Goal: Information Seeking & Learning: Compare options

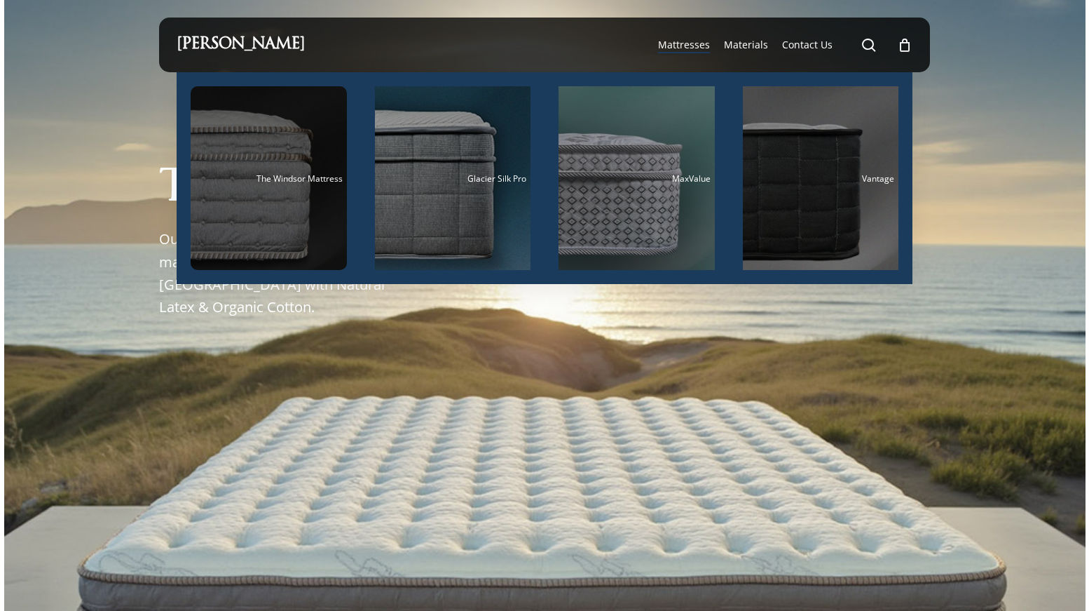
click at [327, 229] on div "Main Menu" at bounding box center [269, 178] width 156 height 184
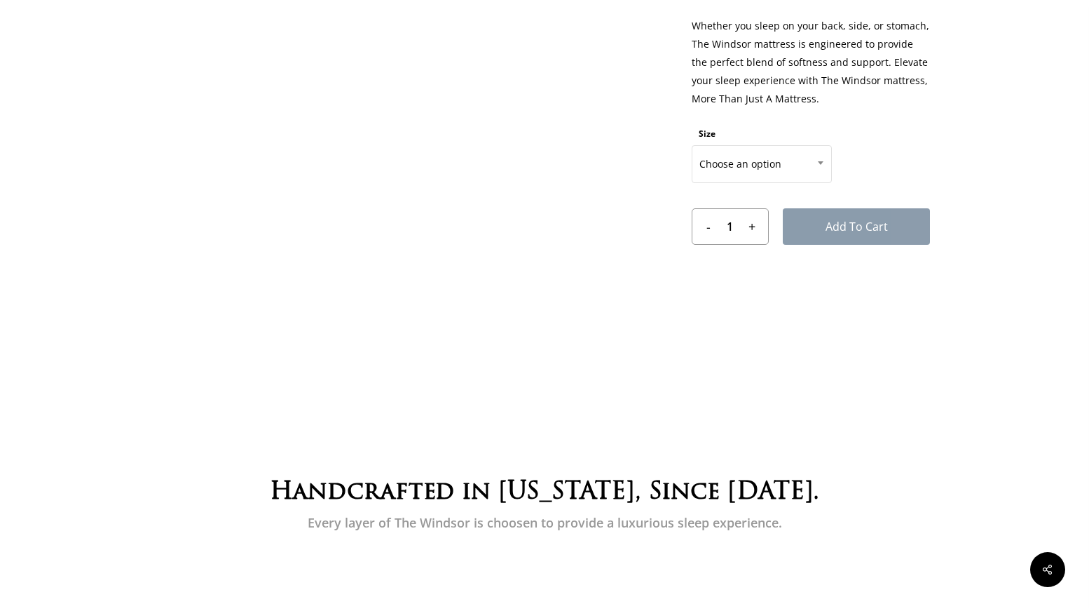
scroll to position [618, 0]
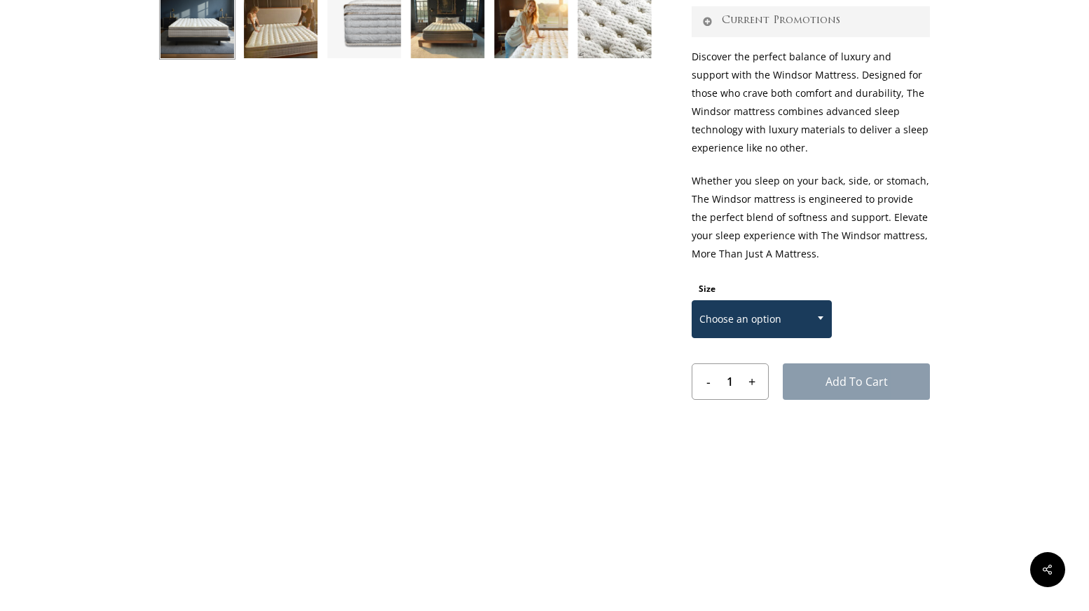
click at [809, 320] on span "Choose an option" at bounding box center [762, 318] width 139 height 29
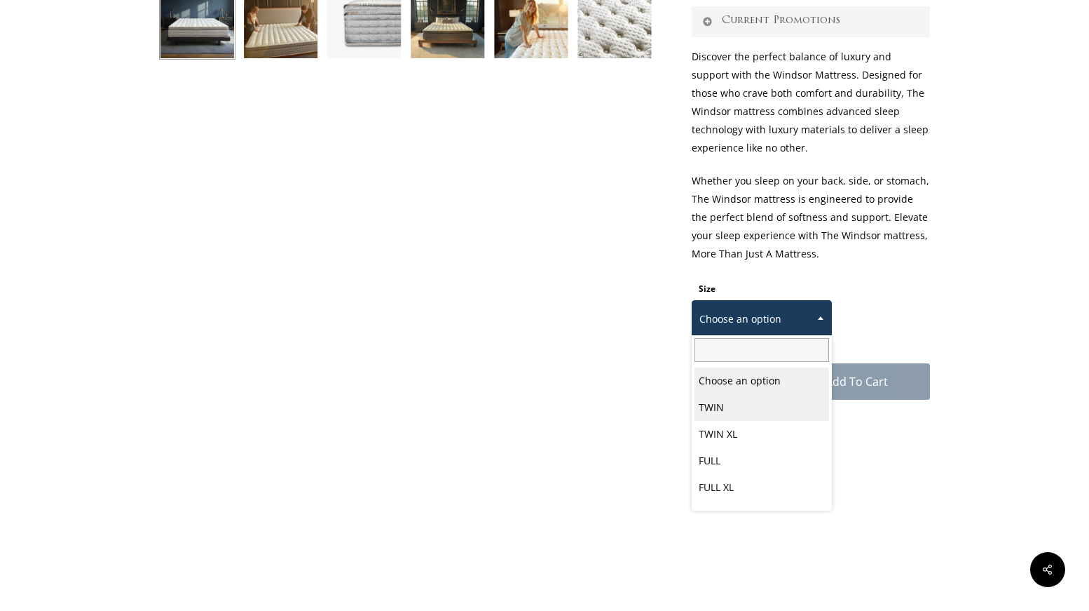
scroll to position [73, 0]
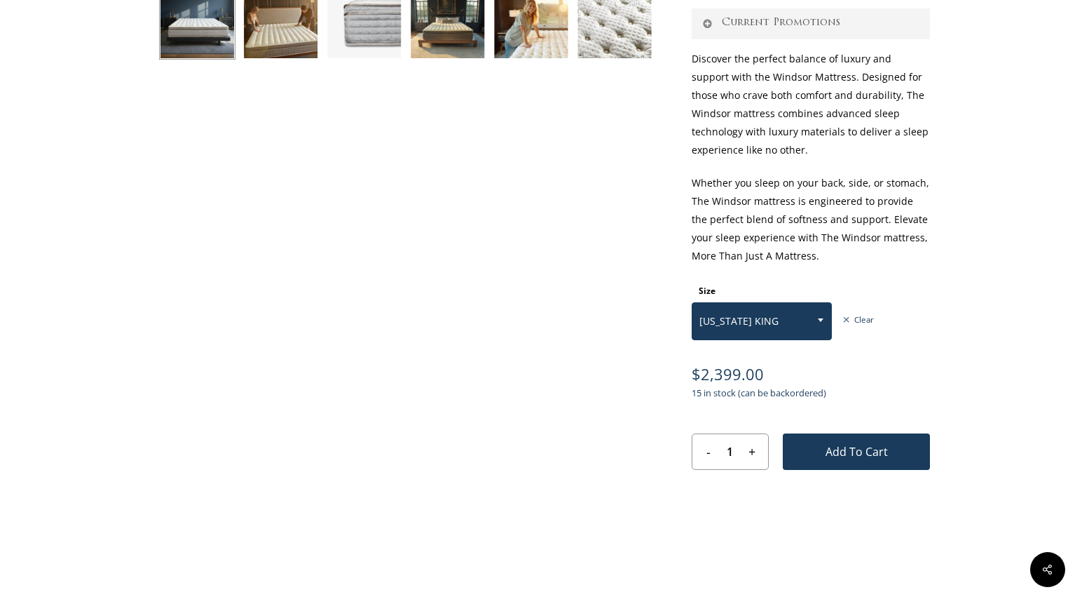
click at [794, 333] on span "CALIFORNIA KING" at bounding box center [762, 320] width 139 height 29
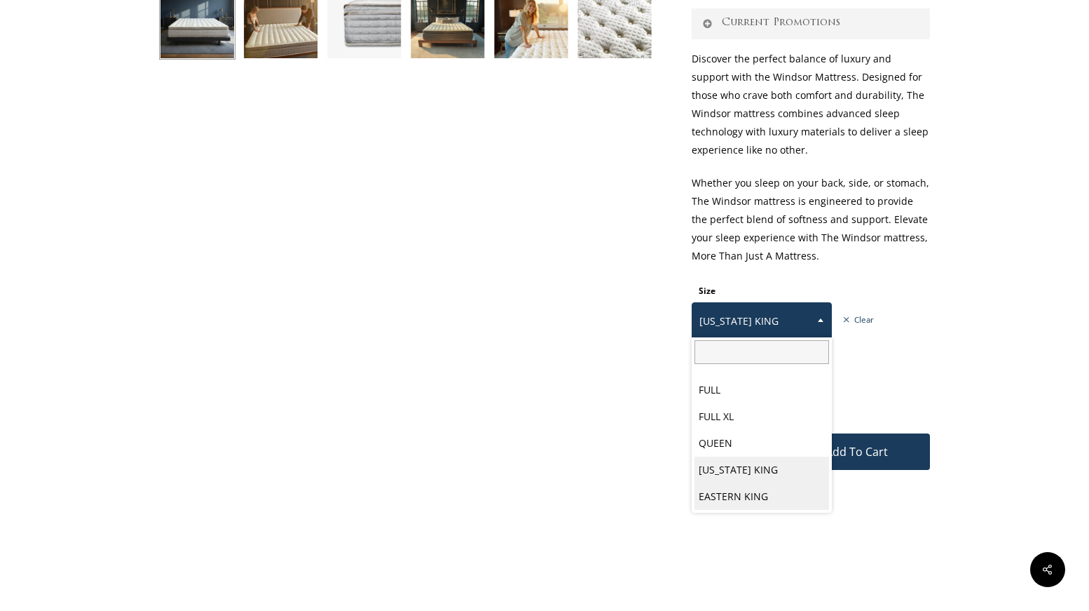
select select "EASTERN KING"
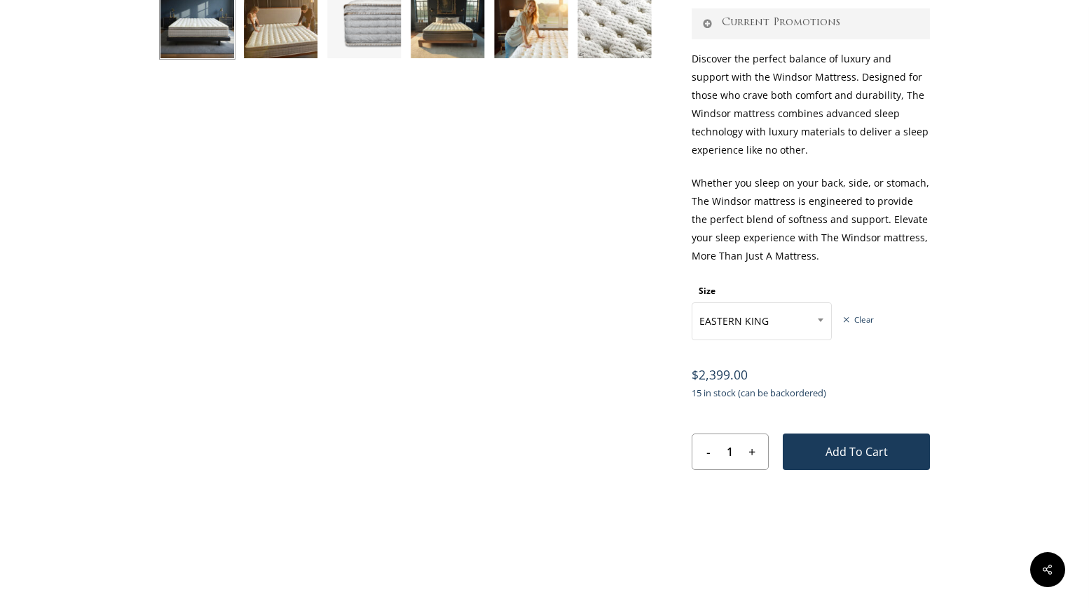
scroll to position [0, 0]
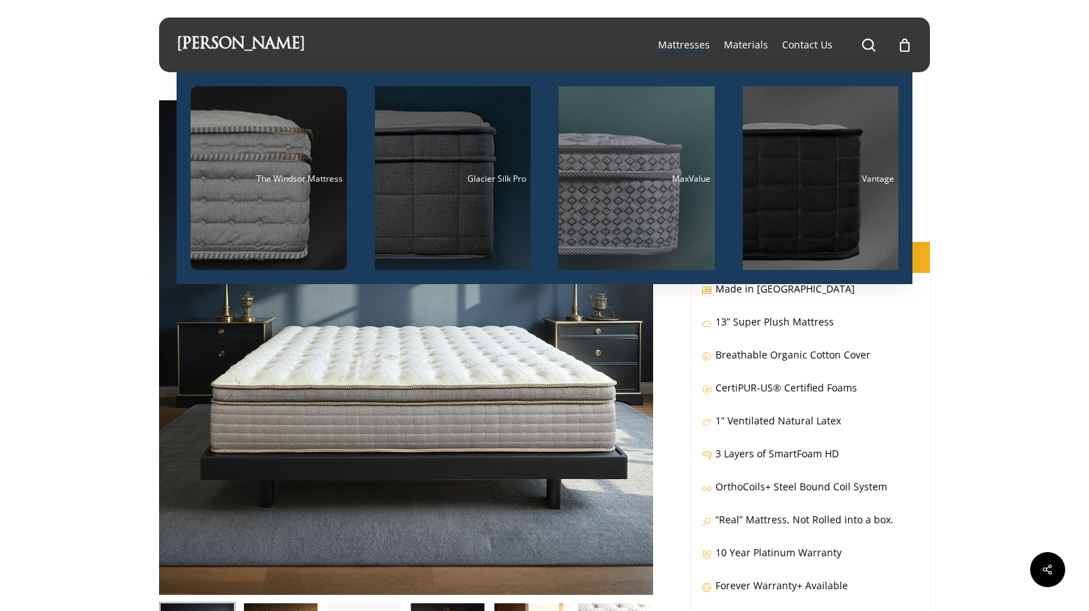
click at [489, 159] on div "Main Menu" at bounding box center [453, 178] width 156 height 184
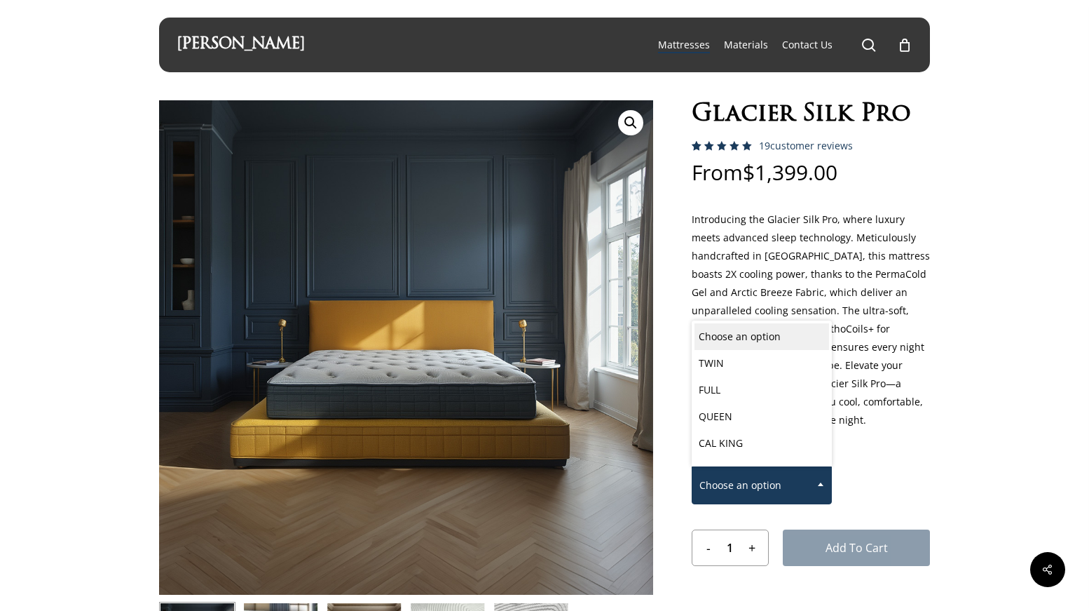
click at [765, 491] on span "Choose an option" at bounding box center [762, 484] width 139 height 29
select select "CAL KING"
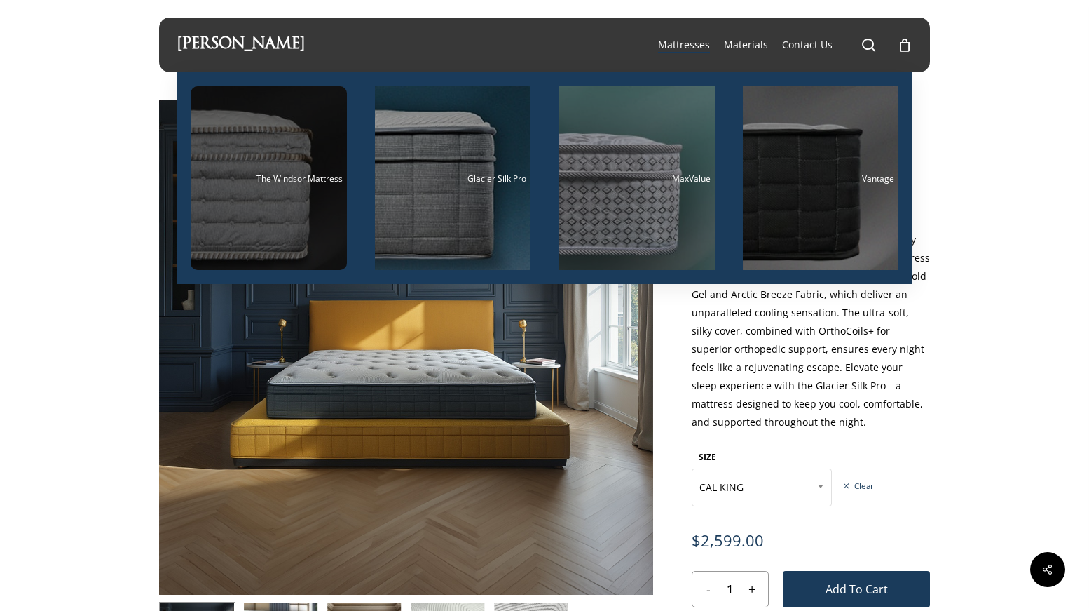
click at [311, 174] on span "The Windsor Mattress" at bounding box center [300, 178] width 86 height 12
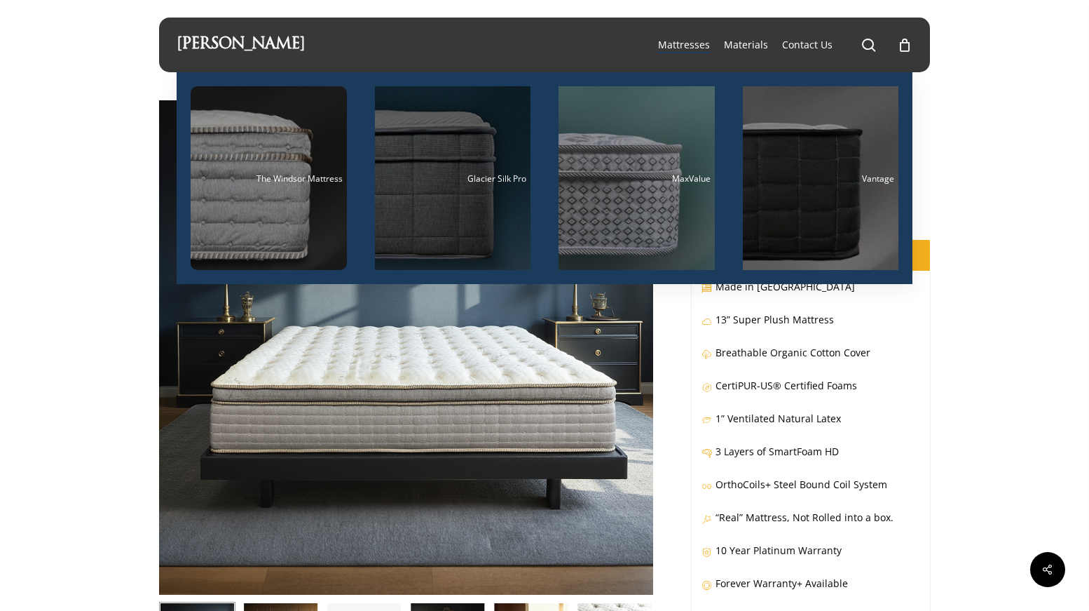
click at [407, 188] on div "Main Menu" at bounding box center [453, 178] width 156 height 184
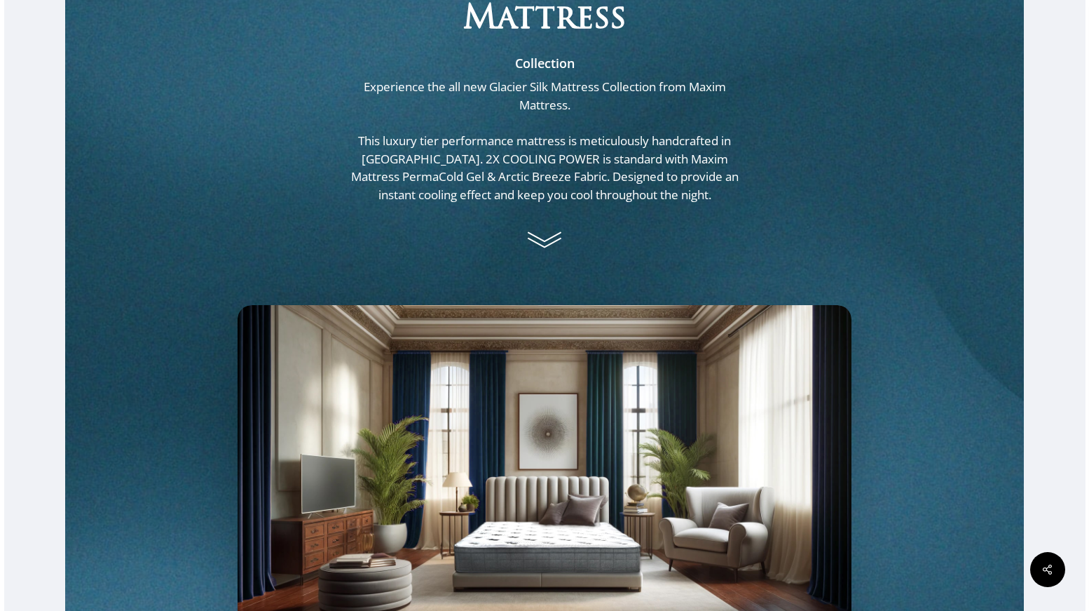
scroll to position [886, 0]
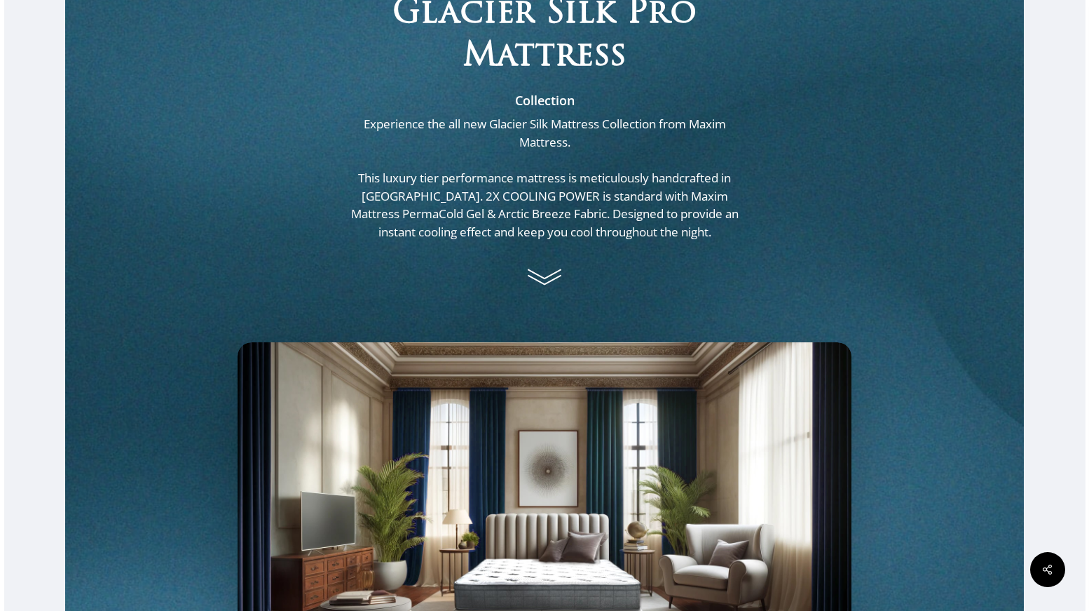
drag, startPoint x: 1097, startPoint y: 47, endPoint x: 1035, endPoint y: 130, distance: 104.2
click at [554, 267] on icon at bounding box center [544, 276] width 35 height 35
click at [545, 280] on icon at bounding box center [544, 276] width 35 height 35
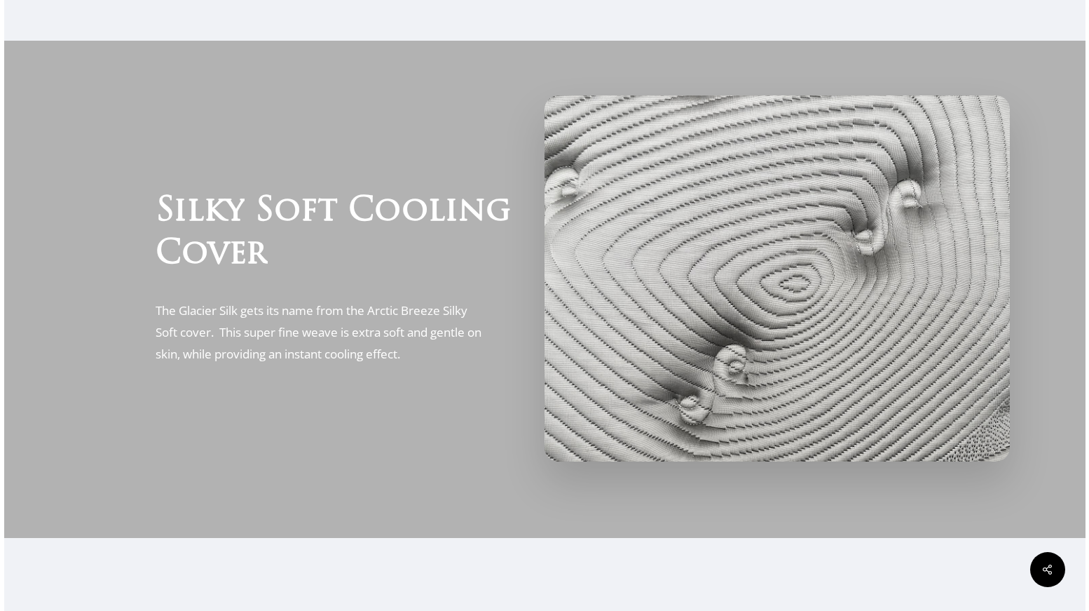
scroll to position [0, 0]
